Goal: Find specific page/section

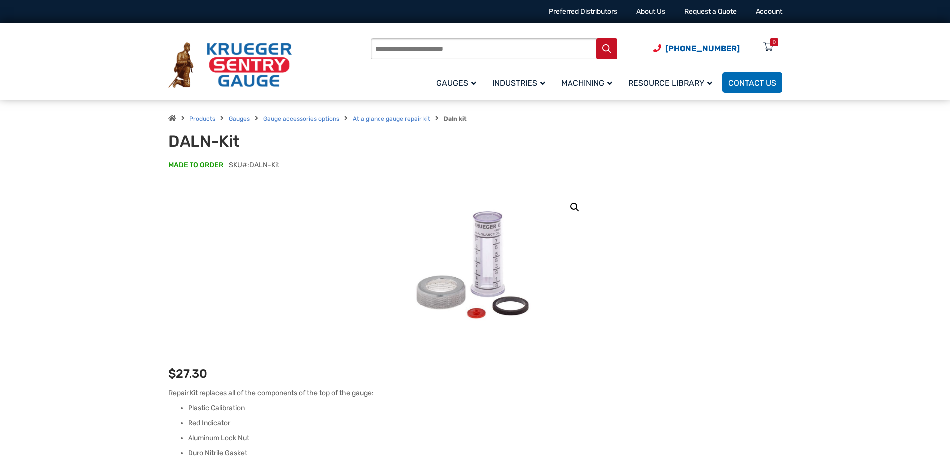
click at [395, 46] on input "Products search" at bounding box center [494, 48] width 247 height 21
type input "*****"
click at [596, 38] on button "Search" at bounding box center [606, 48] width 21 height 21
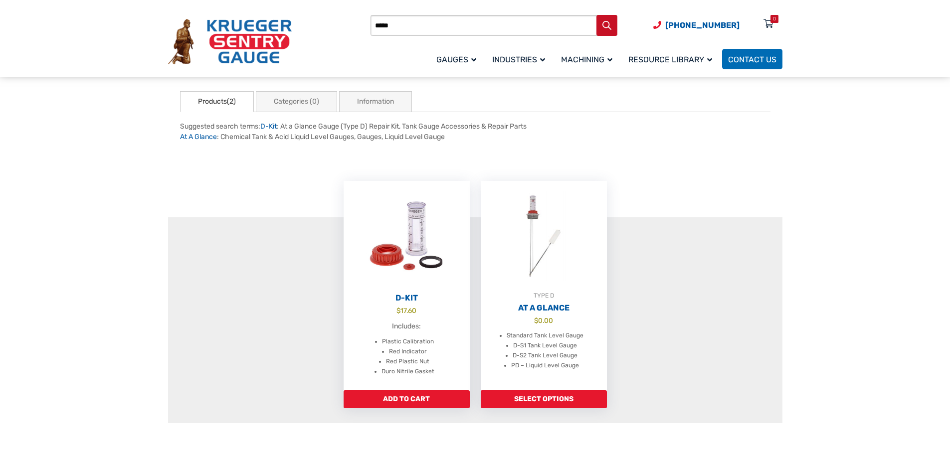
scroll to position [100, 0]
